Goal: Information Seeking & Learning: Learn about a topic

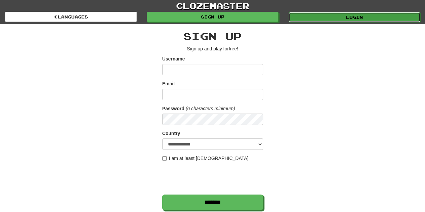
drag, startPoint x: 0, startPoint y: 0, endPoint x: 360, endPoint y: 18, distance: 360.1
click at [360, 18] on link "Login" at bounding box center [355, 17] width 132 height 10
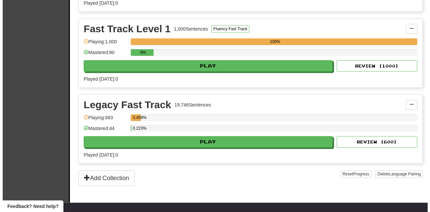
scroll to position [226, 0]
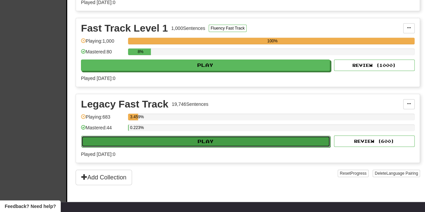
click at [186, 136] on button "Play" at bounding box center [205, 141] width 249 height 11
select select "**"
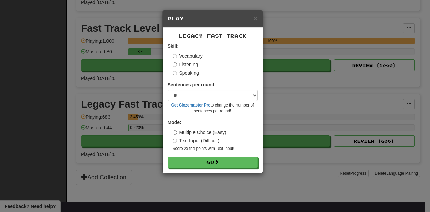
click at [174, 138] on label "Text Input (Difficult)" at bounding box center [196, 140] width 47 height 7
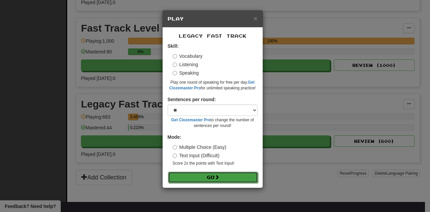
click at [173, 181] on button "Go" at bounding box center [213, 177] width 90 height 11
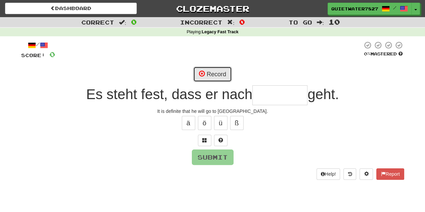
click at [197, 69] on button "Record" at bounding box center [212, 74] width 39 height 15
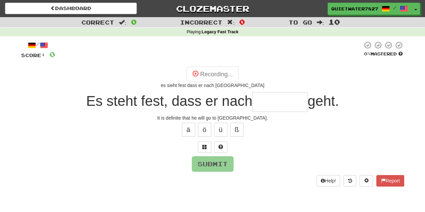
type input "*******"
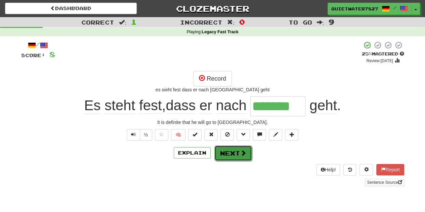
click at [233, 149] on button "Next" at bounding box center [233, 153] width 38 height 15
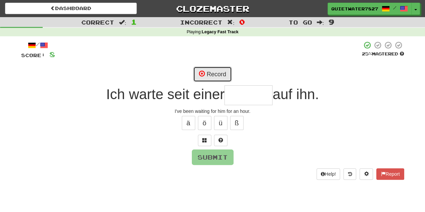
click at [205, 72] on button "Record" at bounding box center [212, 74] width 39 height 15
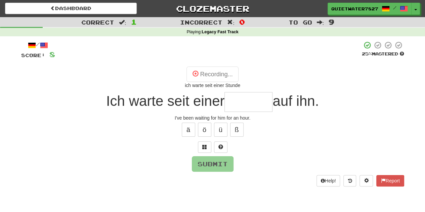
type input "******"
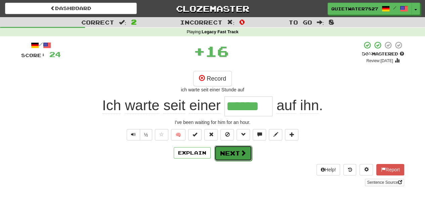
click at [231, 153] on button "Next" at bounding box center [233, 153] width 38 height 15
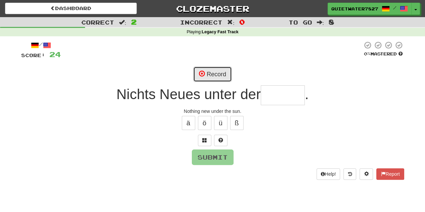
click at [217, 71] on button "Record" at bounding box center [212, 74] width 39 height 15
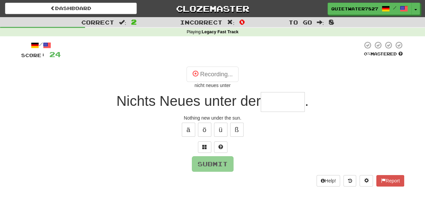
type input "*****"
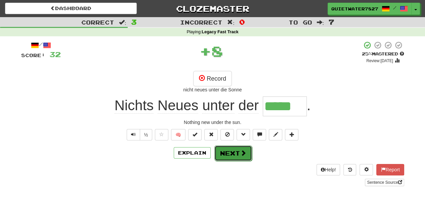
click at [231, 151] on button "Next" at bounding box center [233, 153] width 38 height 15
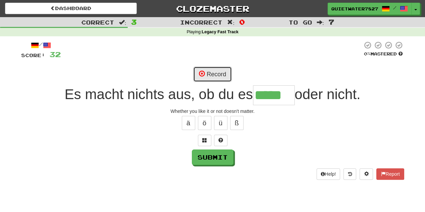
click at [208, 76] on button "Record" at bounding box center [212, 74] width 39 height 15
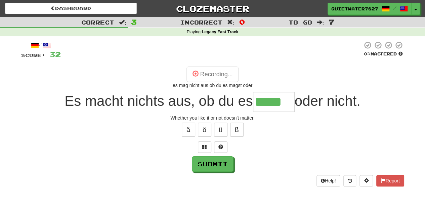
type input "*****"
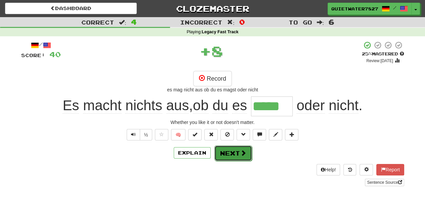
click at [230, 154] on button "Next" at bounding box center [233, 153] width 38 height 15
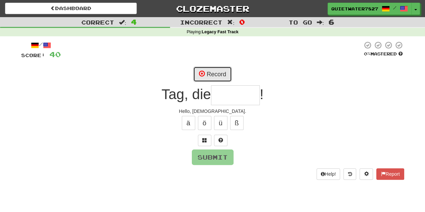
click at [213, 71] on button "Record" at bounding box center [212, 74] width 39 height 15
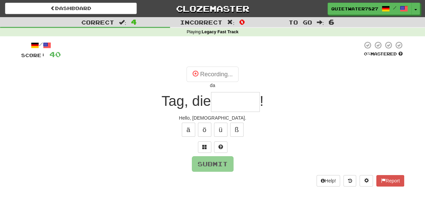
type input "*****"
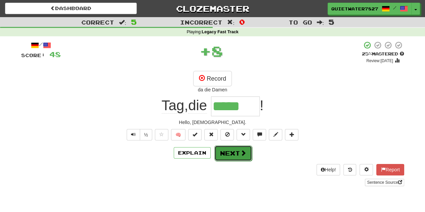
click at [230, 148] on button "Next" at bounding box center [233, 153] width 38 height 15
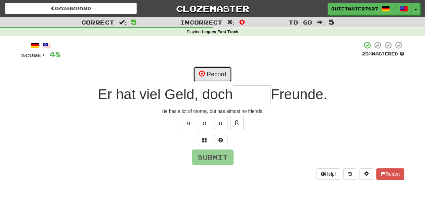
click at [223, 78] on button "Record" at bounding box center [212, 74] width 39 height 15
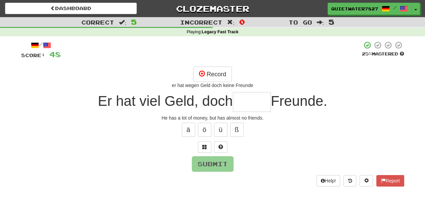
click at [235, 101] on input "text" at bounding box center [252, 102] width 38 height 20
type input "*"
type input "****"
click at [228, 164] on button "Submit" at bounding box center [213, 164] width 42 height 15
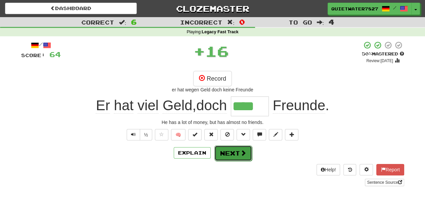
click at [231, 147] on button "Next" at bounding box center [233, 153] width 38 height 15
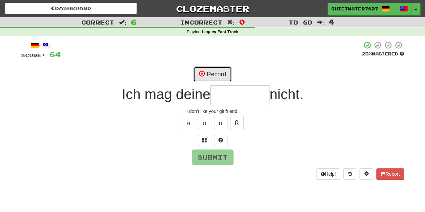
click at [213, 71] on button "Record" at bounding box center [212, 74] width 39 height 15
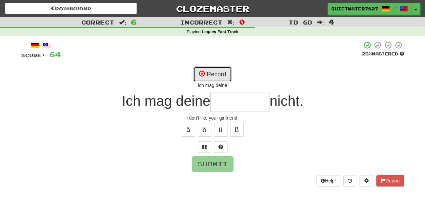
click at [213, 71] on button "Record" at bounding box center [212, 74] width 39 height 15
type input "********"
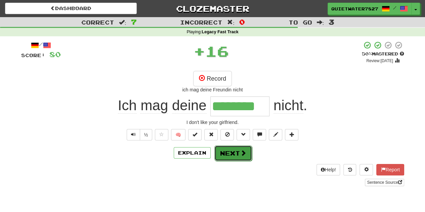
click at [229, 154] on button "Next" at bounding box center [233, 153] width 38 height 15
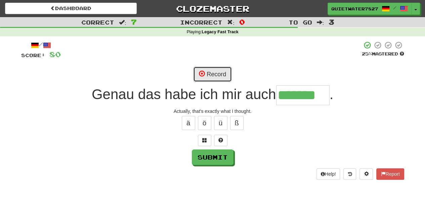
click at [219, 82] on button "Record" at bounding box center [212, 74] width 39 height 15
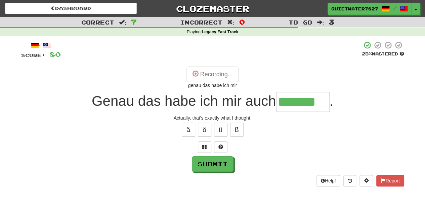
type input "*******"
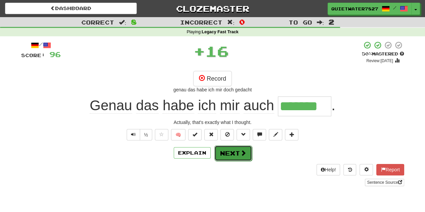
click at [221, 153] on button "Next" at bounding box center [233, 153] width 38 height 15
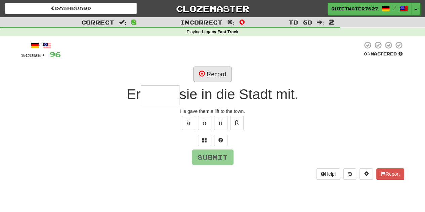
type input "*"
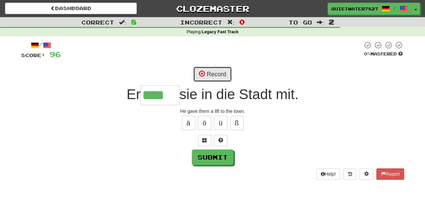
click at [202, 69] on button "Record" at bounding box center [212, 74] width 39 height 15
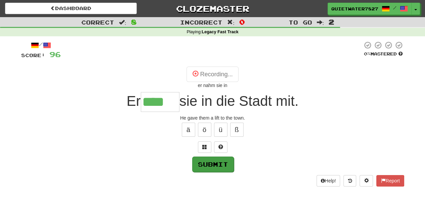
type input "****"
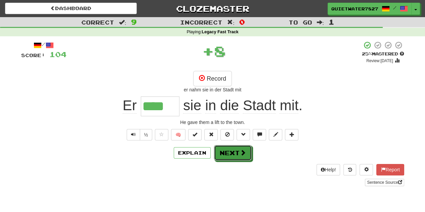
click at [227, 158] on button "Next" at bounding box center [233, 152] width 38 height 15
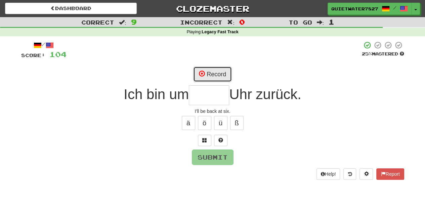
click at [204, 72] on span at bounding box center [202, 74] width 6 height 6
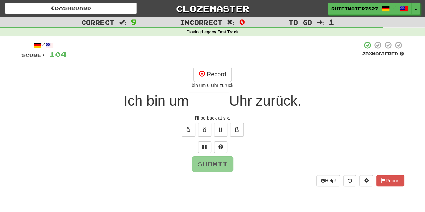
click at [218, 106] on input "text" at bounding box center [209, 102] width 40 height 20
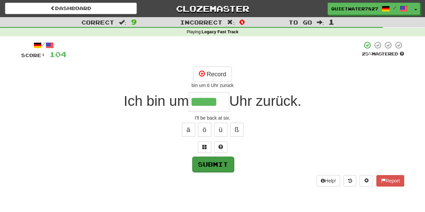
type input "*****"
click at [220, 163] on button "Submit" at bounding box center [213, 164] width 42 height 15
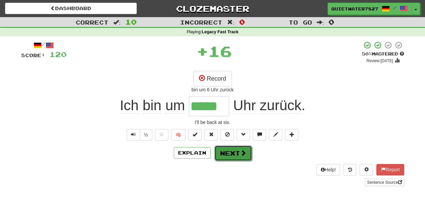
click at [236, 148] on button "Next" at bounding box center [233, 153] width 38 height 15
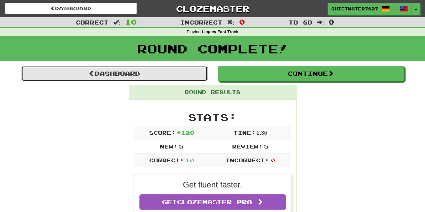
click at [157, 74] on link "Dashboard" at bounding box center [114, 73] width 187 height 15
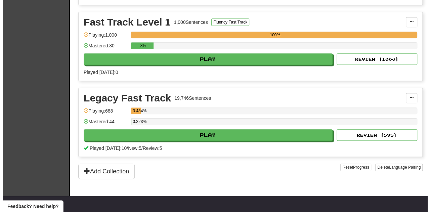
scroll to position [249, 0]
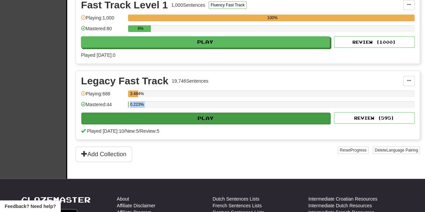
drag, startPoint x: 162, startPoint y: 107, endPoint x: 163, endPoint y: 117, distance: 9.5
click at [163, 117] on div "Legacy Fast Track 19,746 Sentences Manage Sentences Unpin from Dashboard Playin…" at bounding box center [248, 105] width 344 height 69
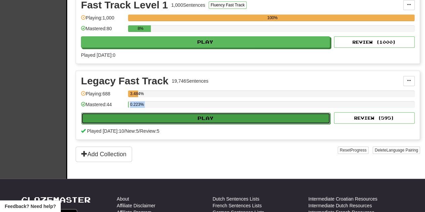
click at [163, 117] on button "Play" at bounding box center [205, 118] width 249 height 11
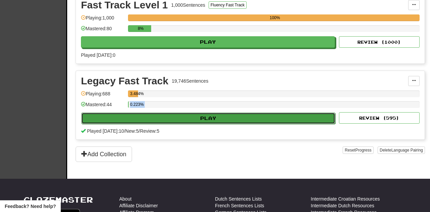
select select "**"
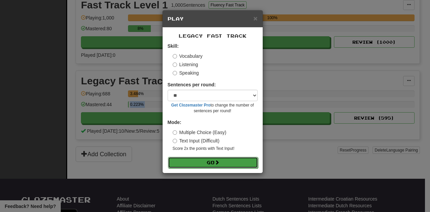
click at [181, 163] on button "Go" at bounding box center [213, 162] width 90 height 11
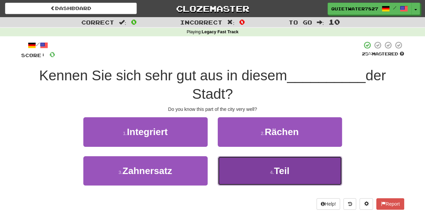
click at [232, 172] on button "4 . Teil" at bounding box center [280, 170] width 124 height 29
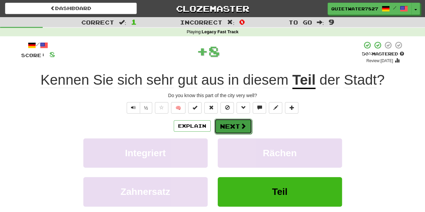
click at [227, 133] on button "Next" at bounding box center [233, 126] width 38 height 15
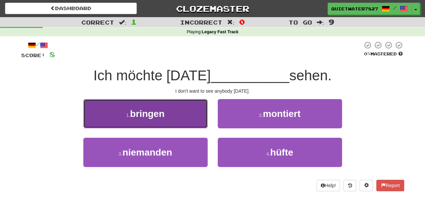
click at [181, 102] on button "1 . bringen" at bounding box center [145, 113] width 124 height 29
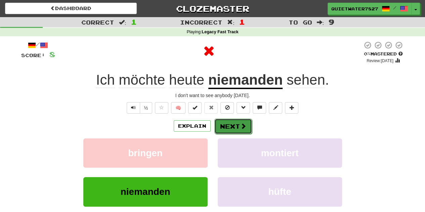
click at [224, 121] on button "Next" at bounding box center [233, 126] width 38 height 15
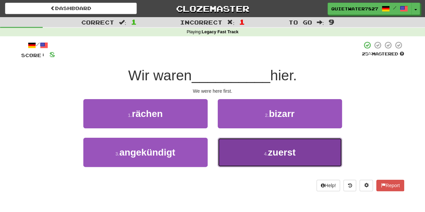
click at [236, 154] on button "4 . zuerst" at bounding box center [280, 152] width 124 height 29
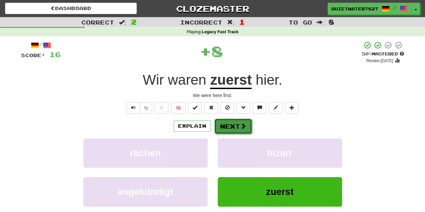
click at [232, 123] on button "Next" at bounding box center [233, 126] width 38 height 15
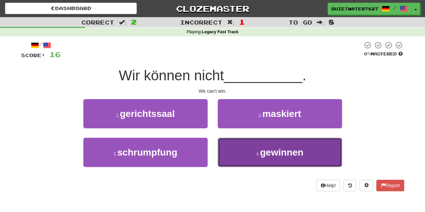
click at [230, 148] on button "4 . gewinnen" at bounding box center [280, 152] width 124 height 29
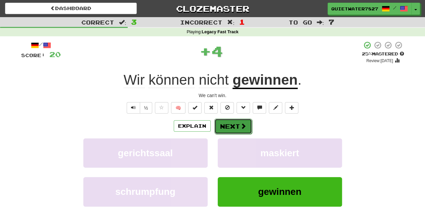
click at [228, 125] on button "Next" at bounding box center [233, 126] width 38 height 15
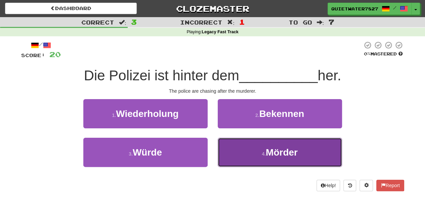
click at [218, 154] on button "4 . Mörder" at bounding box center [280, 152] width 124 height 29
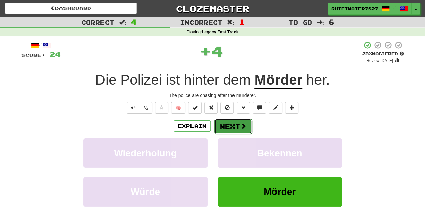
click at [221, 121] on button "Next" at bounding box center [233, 126] width 38 height 15
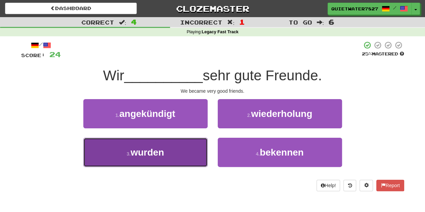
click at [197, 144] on button "3 . wurden" at bounding box center [145, 152] width 124 height 29
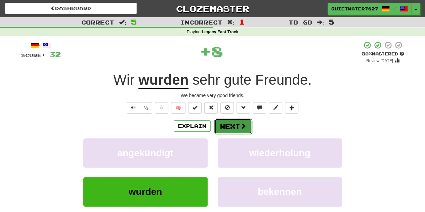
click at [235, 133] on button "Next" at bounding box center [233, 126] width 38 height 15
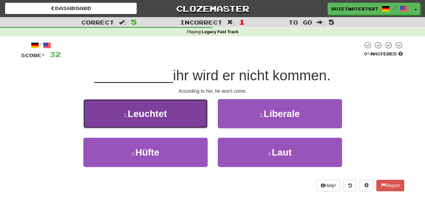
drag, startPoint x: 199, startPoint y: 121, endPoint x: 191, endPoint y: 109, distance: 14.4
click at [191, 109] on button "1 . Leuchtet" at bounding box center [145, 113] width 124 height 29
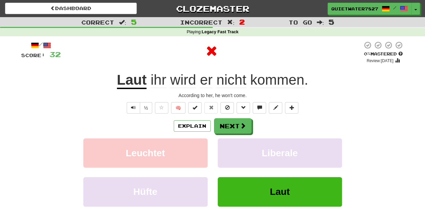
click at [191, 109] on button at bounding box center [194, 107] width 13 height 11
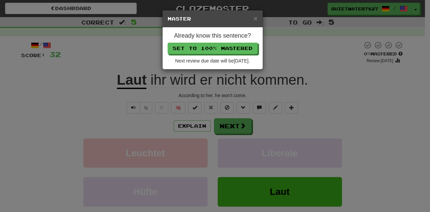
click at [254, 13] on div "× Master" at bounding box center [213, 18] width 100 height 17
click at [255, 17] on span "×" at bounding box center [255, 18] width 4 height 8
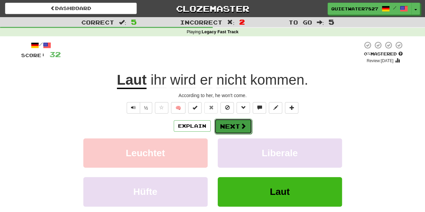
click at [226, 121] on button "Next" at bounding box center [233, 126] width 38 height 15
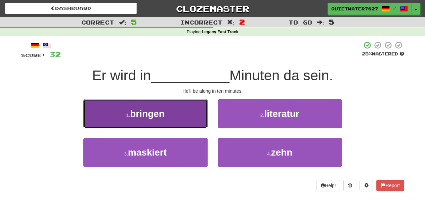
click at [200, 117] on button "1 . bringen" at bounding box center [145, 113] width 124 height 29
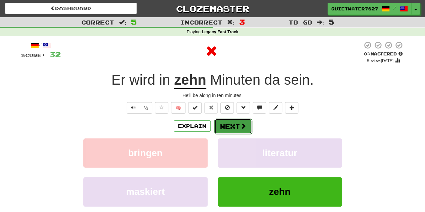
click at [225, 127] on button "Next" at bounding box center [233, 126] width 38 height 15
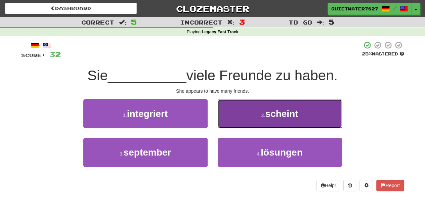
click at [246, 113] on button "2 . scheint" at bounding box center [280, 113] width 124 height 29
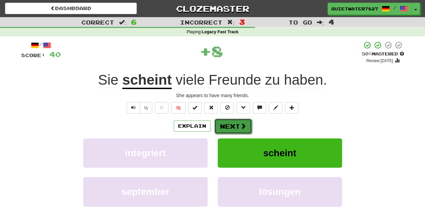
click at [241, 123] on span at bounding box center [243, 126] width 6 height 6
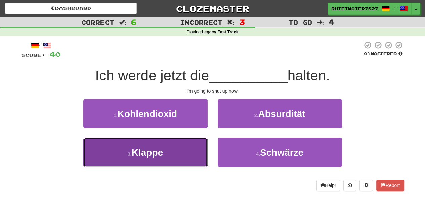
click at [191, 141] on button "3 . Klappe" at bounding box center [145, 152] width 124 height 29
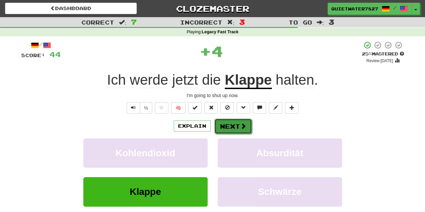
click at [229, 123] on button "Next" at bounding box center [233, 126] width 38 height 15
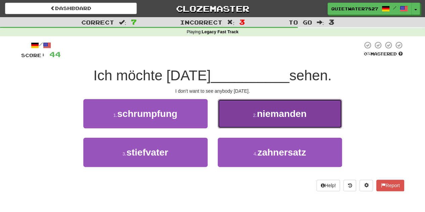
click at [222, 124] on button "2 . niemanden" at bounding box center [280, 113] width 124 height 29
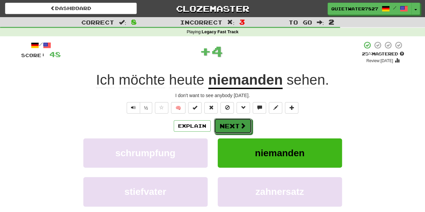
click at [222, 124] on button "Next" at bounding box center [233, 125] width 38 height 15
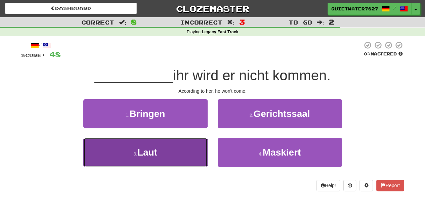
click at [186, 159] on button "3 . Laut" at bounding box center [145, 152] width 124 height 29
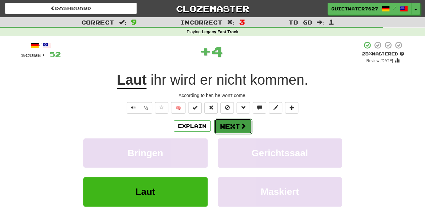
click at [228, 125] on button "Next" at bounding box center [233, 126] width 38 height 15
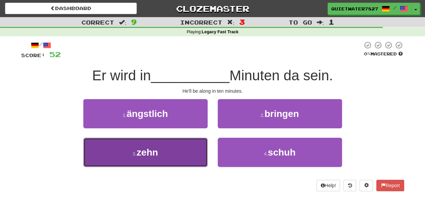
click at [189, 142] on button "3 . zehn" at bounding box center [145, 152] width 124 height 29
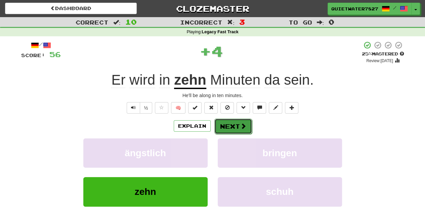
click at [225, 129] on button "Next" at bounding box center [233, 126] width 38 height 15
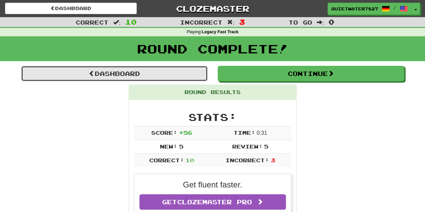
click at [143, 76] on link "Dashboard" at bounding box center [114, 73] width 187 height 15
